Goal: Task Accomplishment & Management: Manage account settings

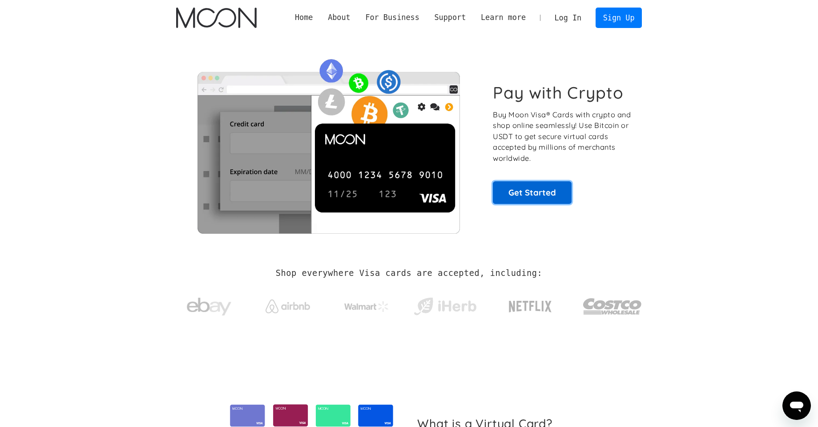
click at [518, 192] on link "Get Started" at bounding box center [532, 192] width 79 height 22
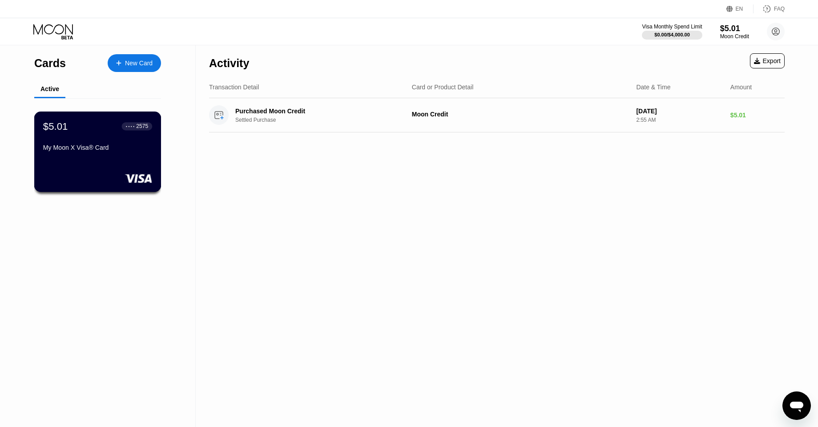
click at [125, 119] on div "$5.01 ● ● ● ● 2575 My Moon X Visa® Card" at bounding box center [97, 152] width 127 height 80
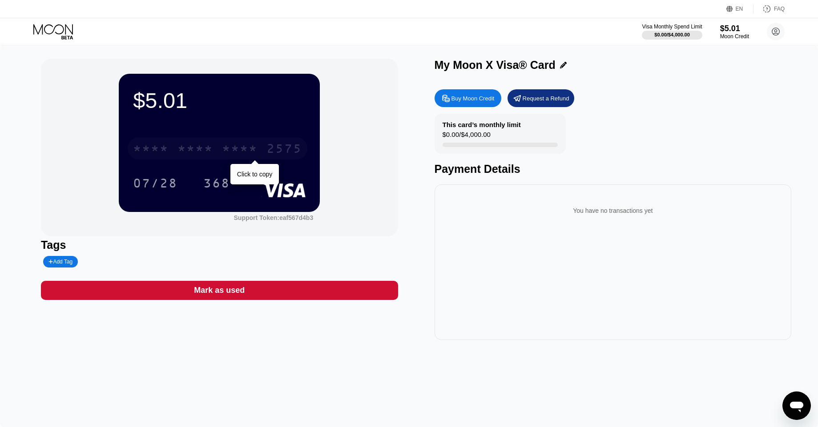
click at [173, 142] on div "* * * * * * * * * * * * 2575" at bounding box center [218, 148] width 180 height 22
